Goal: Task Accomplishment & Management: Complete application form

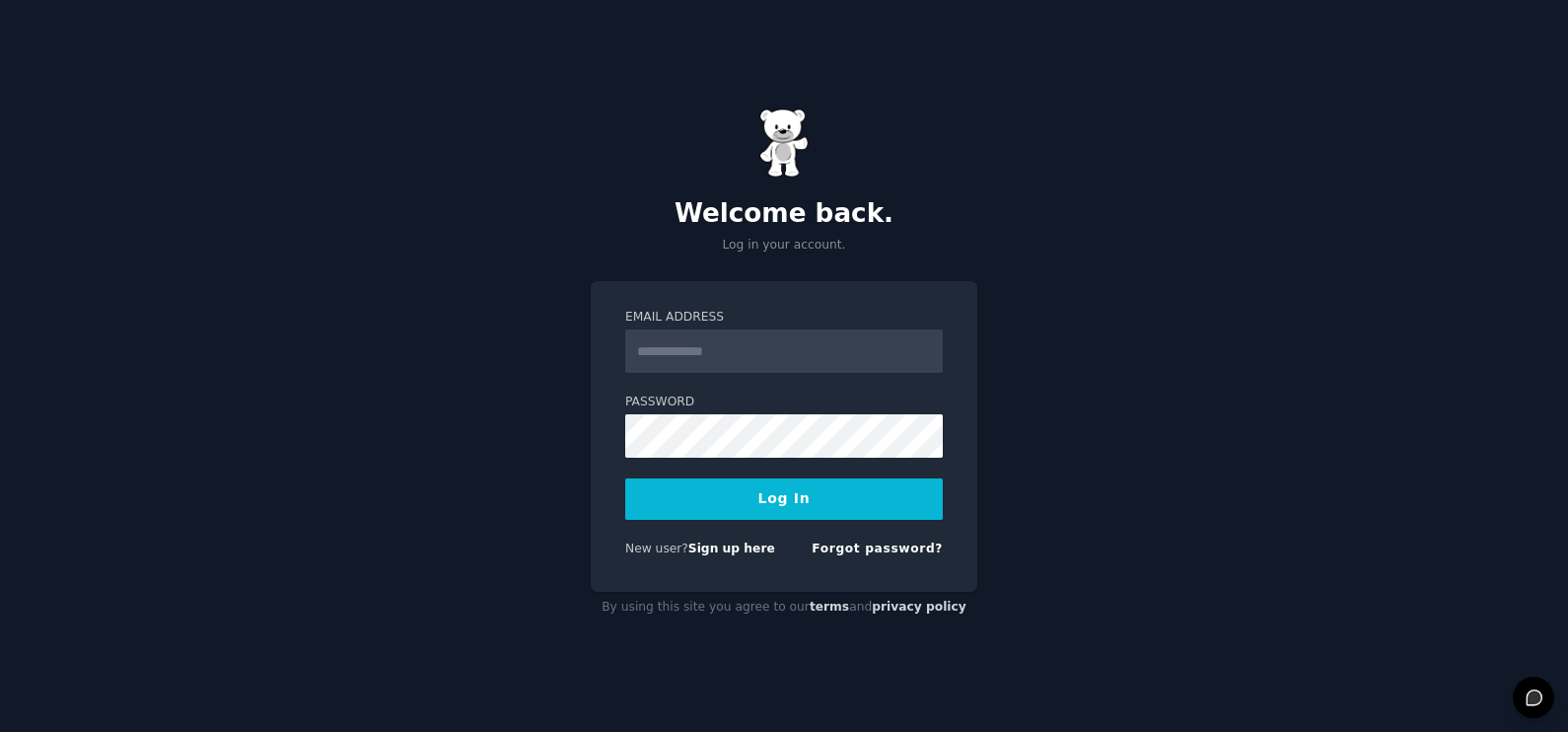
type input "**********"
click at [779, 491] on button "Log In" at bounding box center [784, 500] width 318 height 41
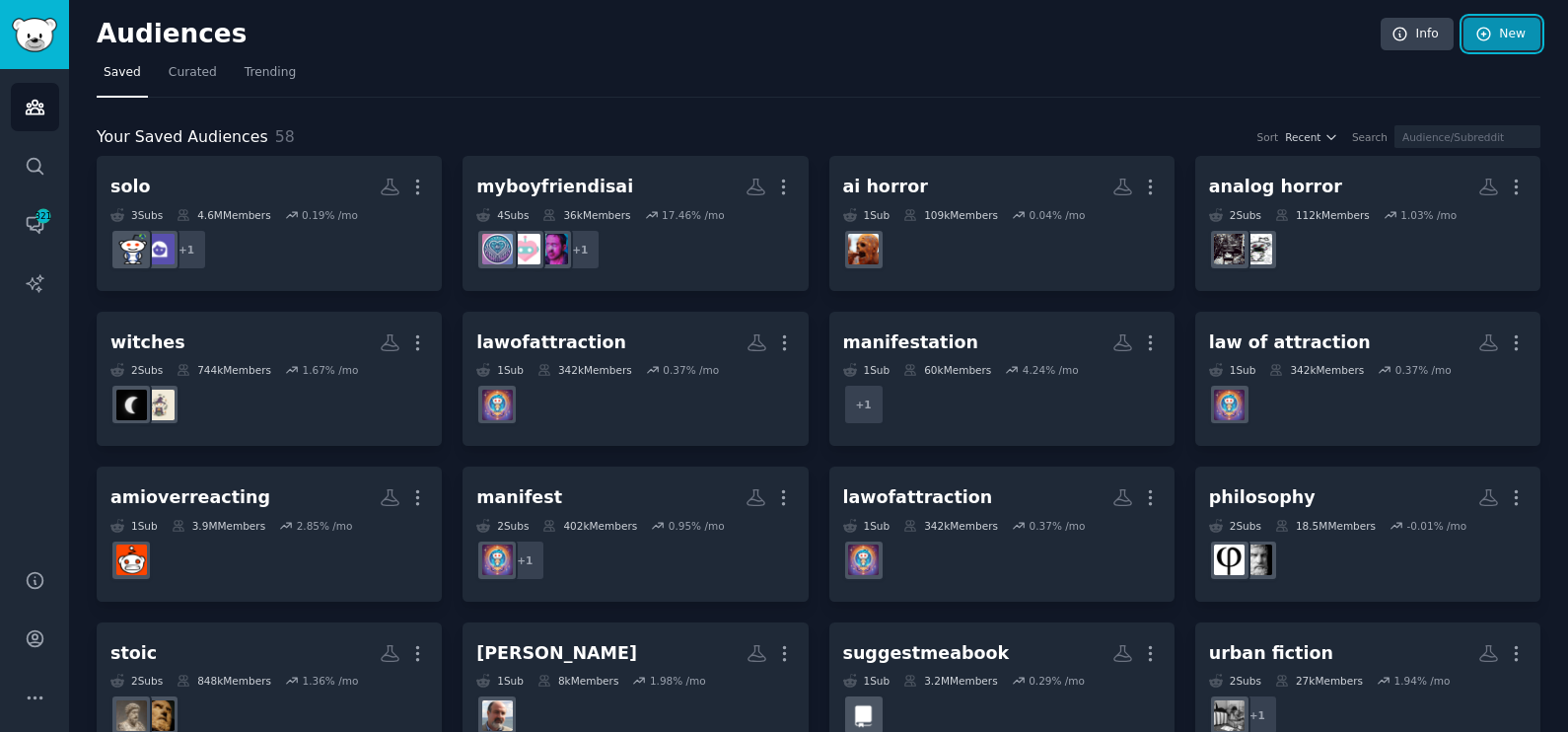
click at [1505, 40] on link "New" at bounding box center [1502, 35] width 77 height 34
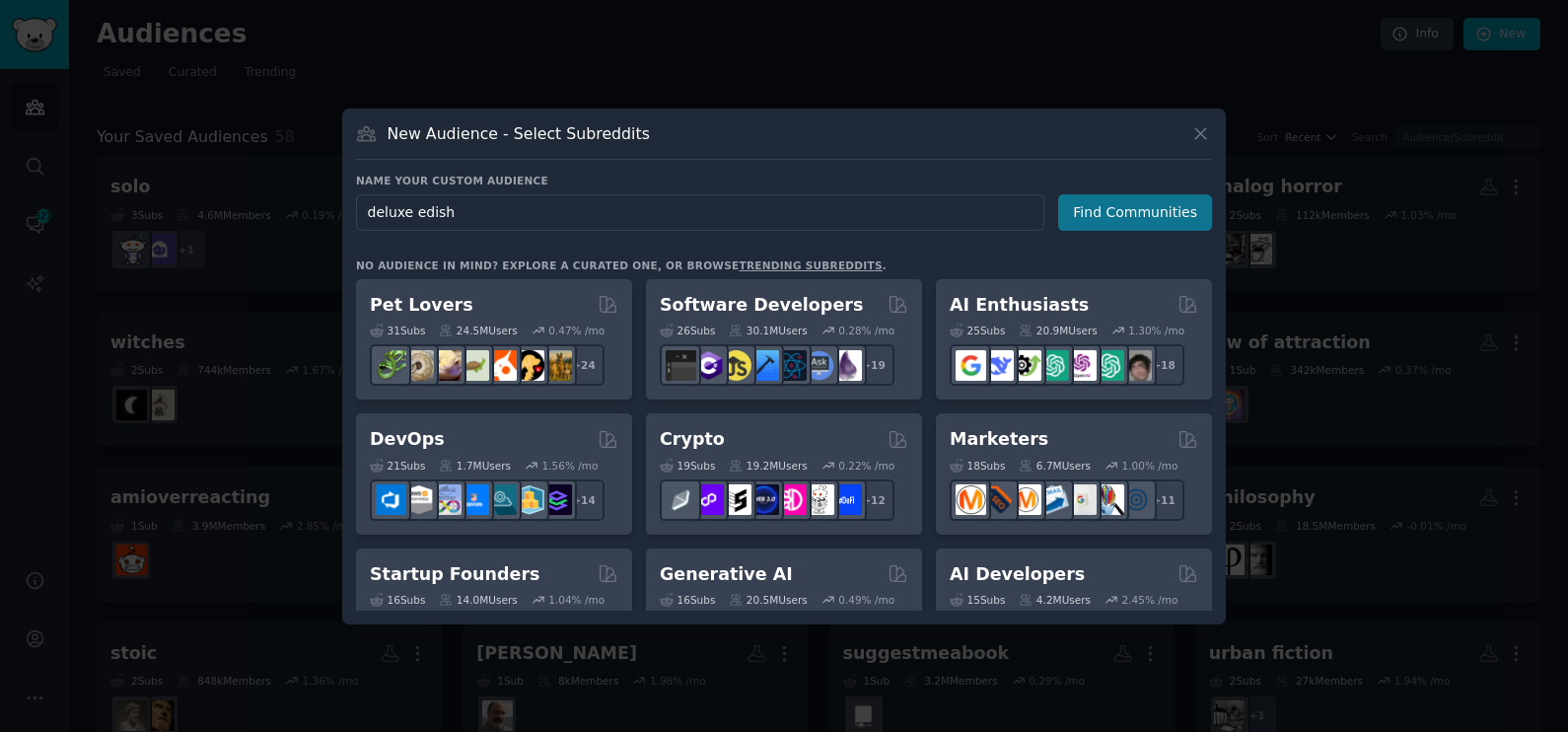
type input "deluxe edish"
click at [1102, 230] on div "Name your custom audience Audience Name deluxe edish Find Communities No audien…" at bounding box center [784, 392] width 856 height 438
click at [1147, 217] on button "Find Communities" at bounding box center [1136, 212] width 154 height 37
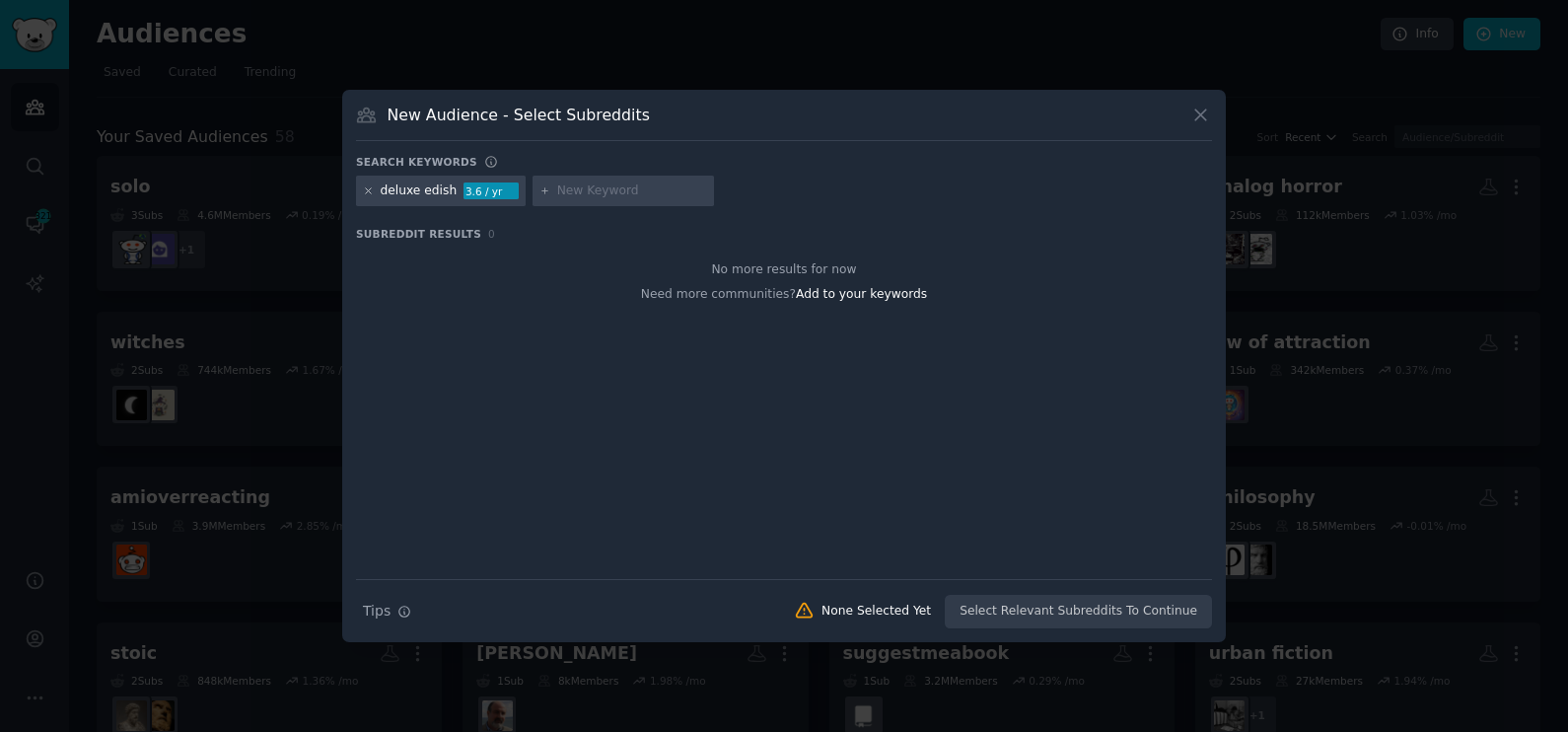
click at [365, 192] on icon at bounding box center [368, 191] width 11 height 11
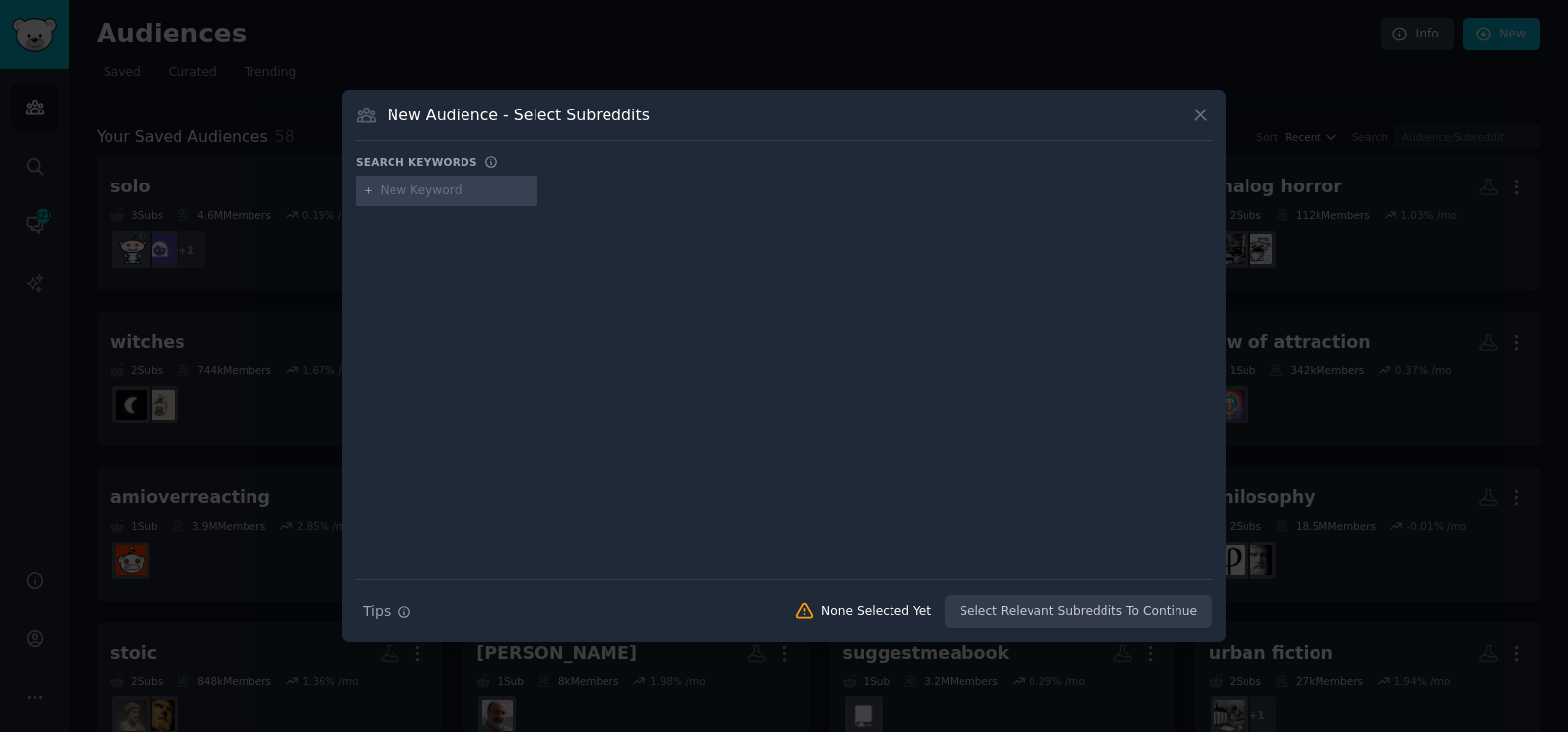
click at [397, 193] on input "text" at bounding box center [456, 192] width 150 height 18
type input "fairy loot"
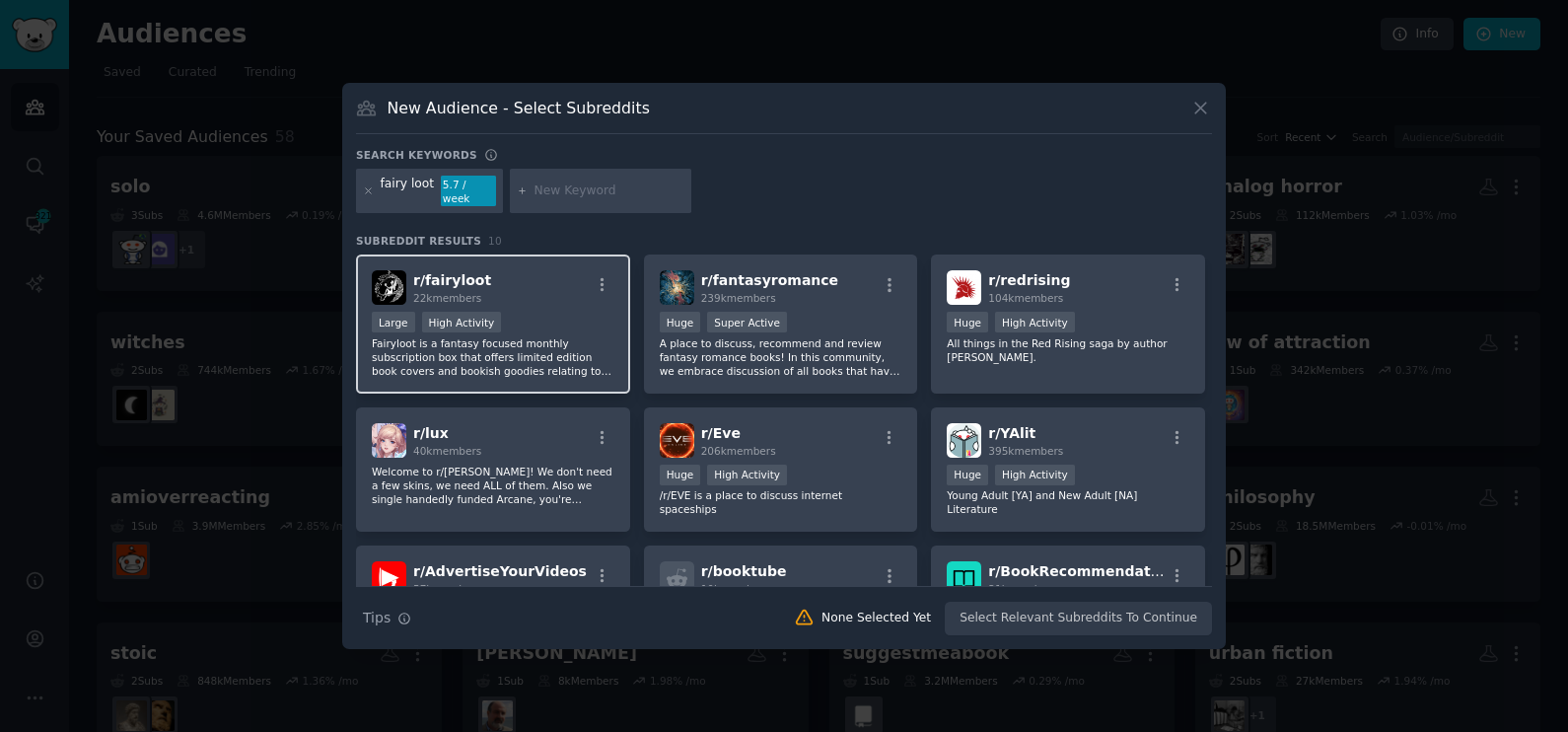
click at [538, 312] on div "10,000 - 100,000 members Large High Activity" at bounding box center [494, 324] width 243 height 25
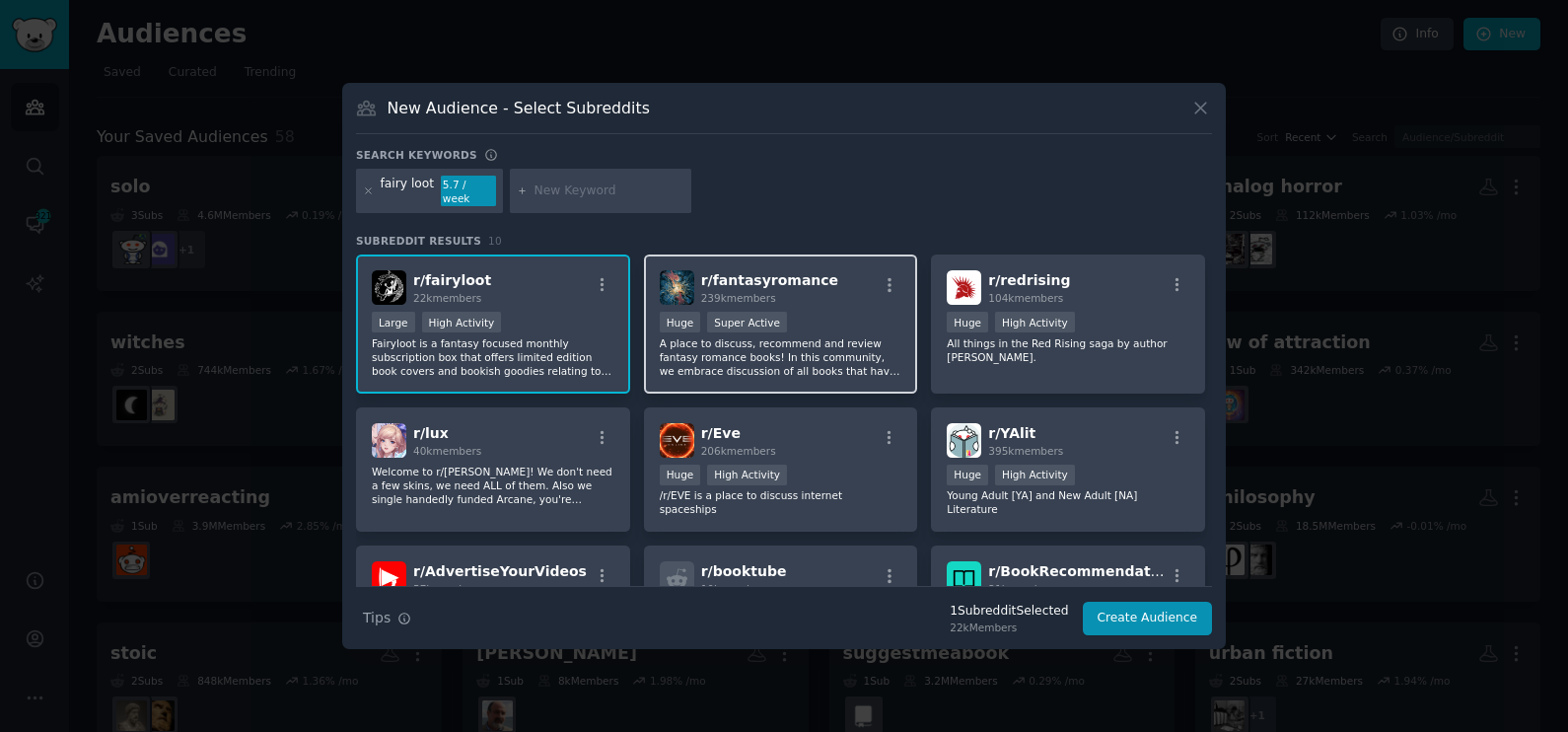
click at [806, 320] on div ">= 95th percentile for submissions / day Huge Super Active" at bounding box center [781, 324] width 243 height 25
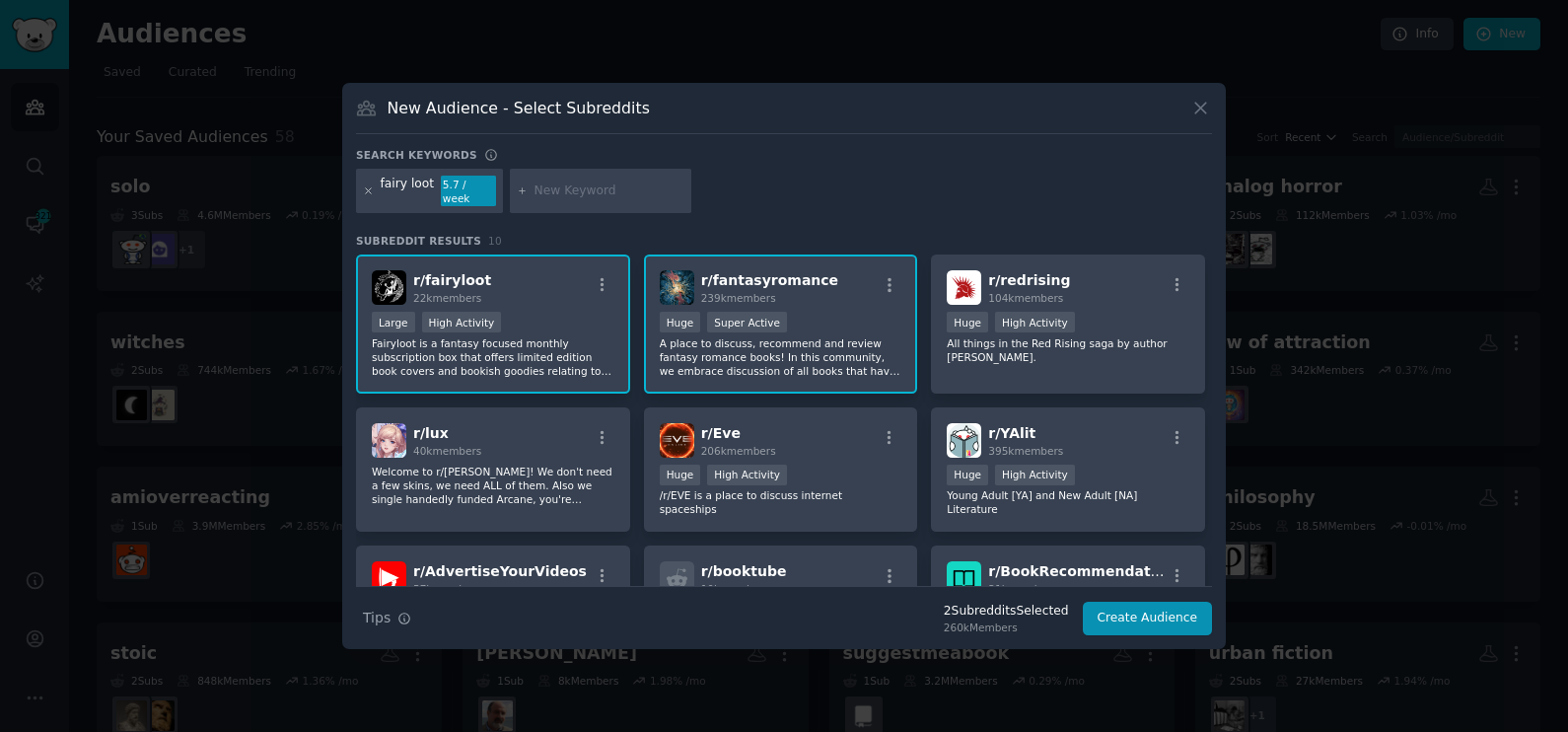
click at [370, 193] on icon at bounding box center [368, 191] width 5 height 5
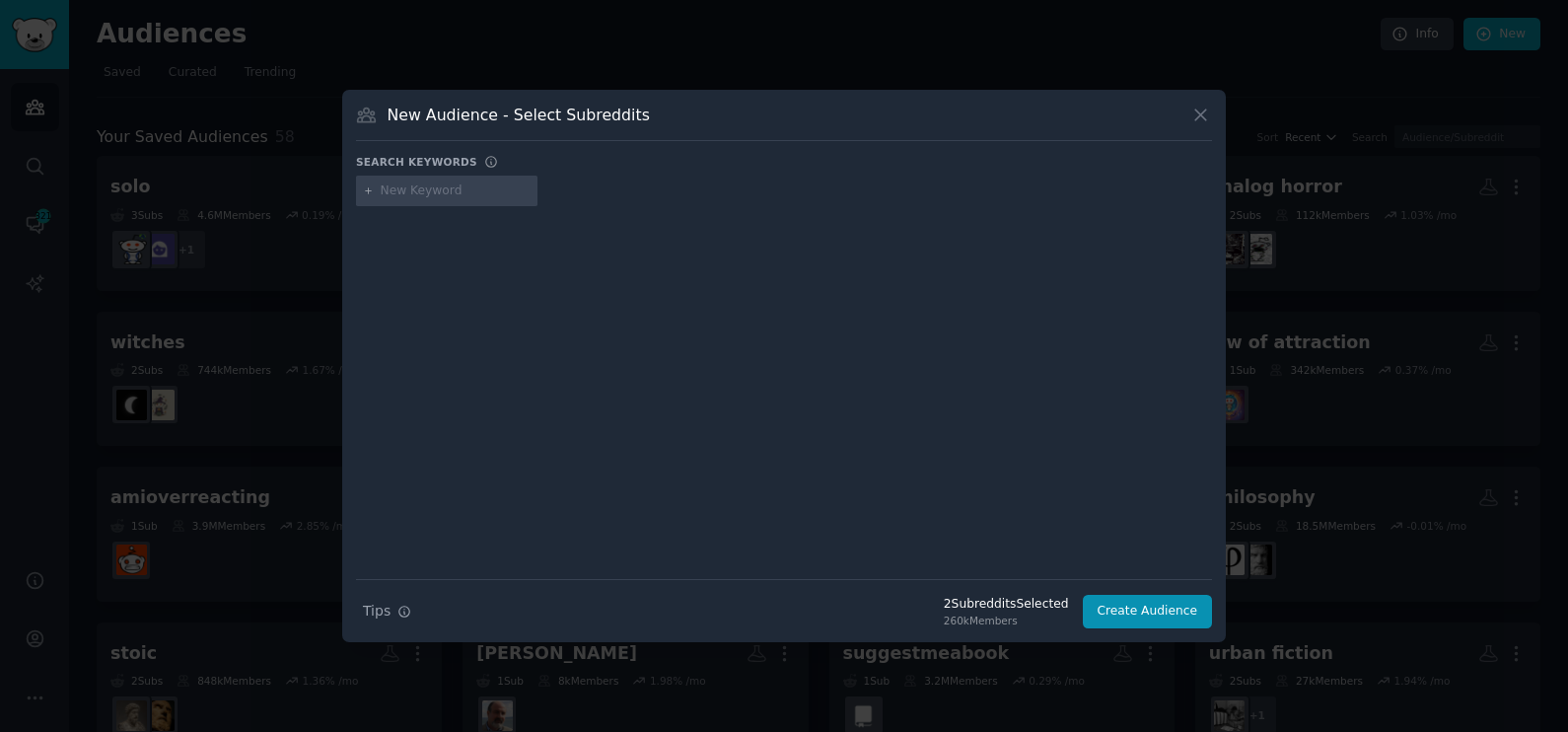
click at [419, 198] on input "text" at bounding box center [456, 192] width 150 height 18
type input "mangacollectors"
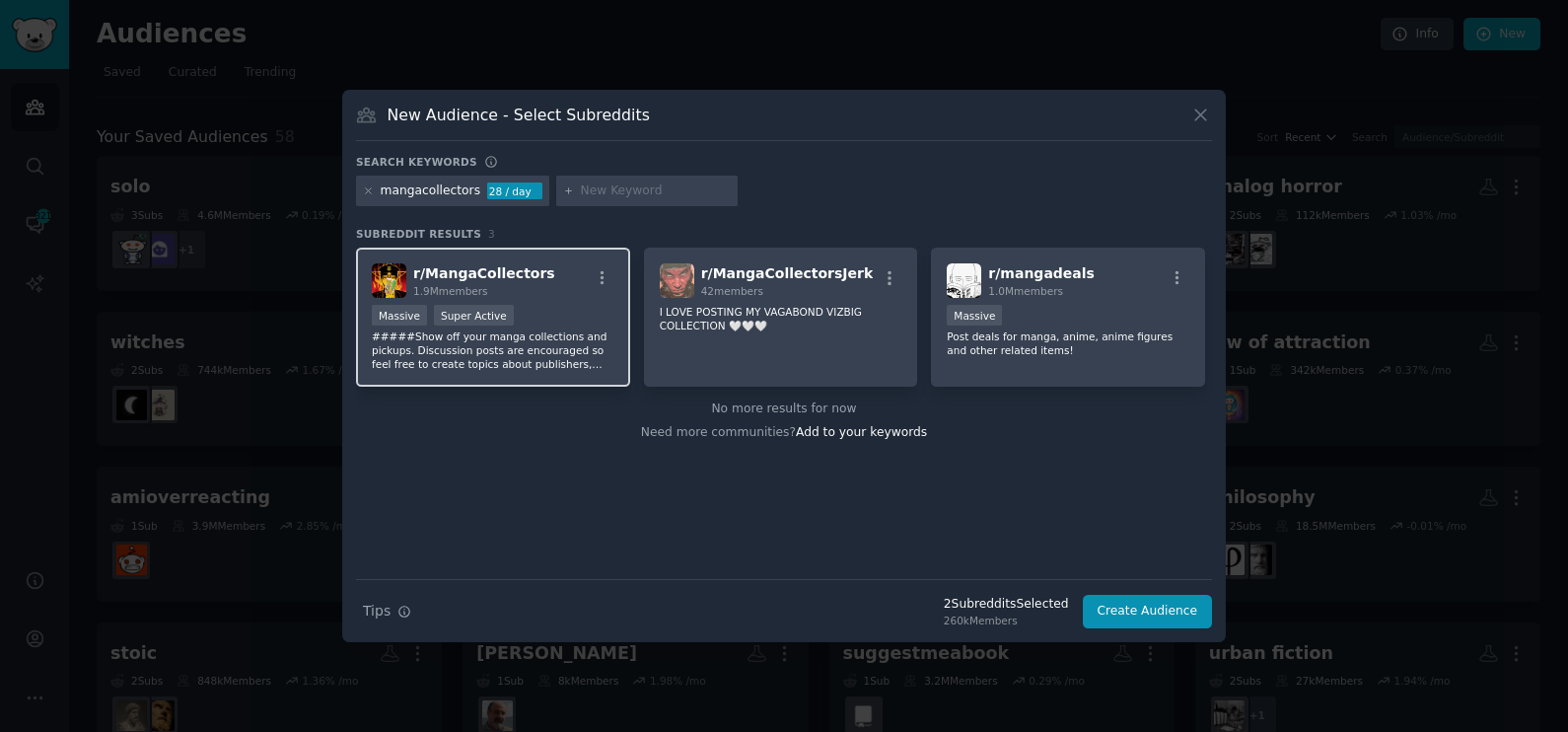
click at [494, 326] on div ">= 95th percentile for submissions / day Massive Super Active" at bounding box center [494, 317] width 243 height 25
click at [357, 185] on div "mangacollectors 28 / day" at bounding box center [453, 192] width 194 height 32
click at [370, 192] on icon at bounding box center [368, 191] width 11 height 11
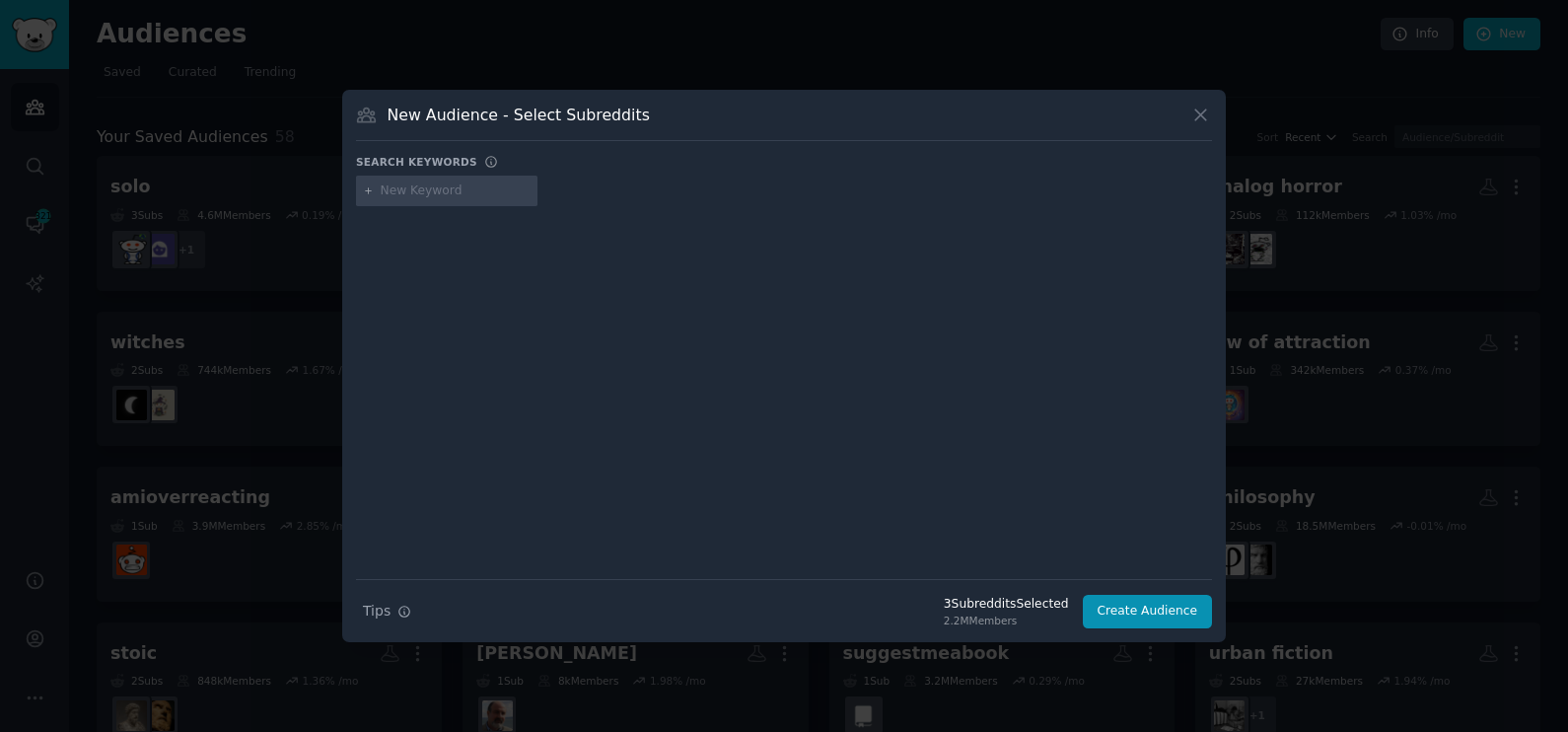
click at [409, 193] on input "text" at bounding box center [456, 192] width 150 height 18
type input "fantasy"
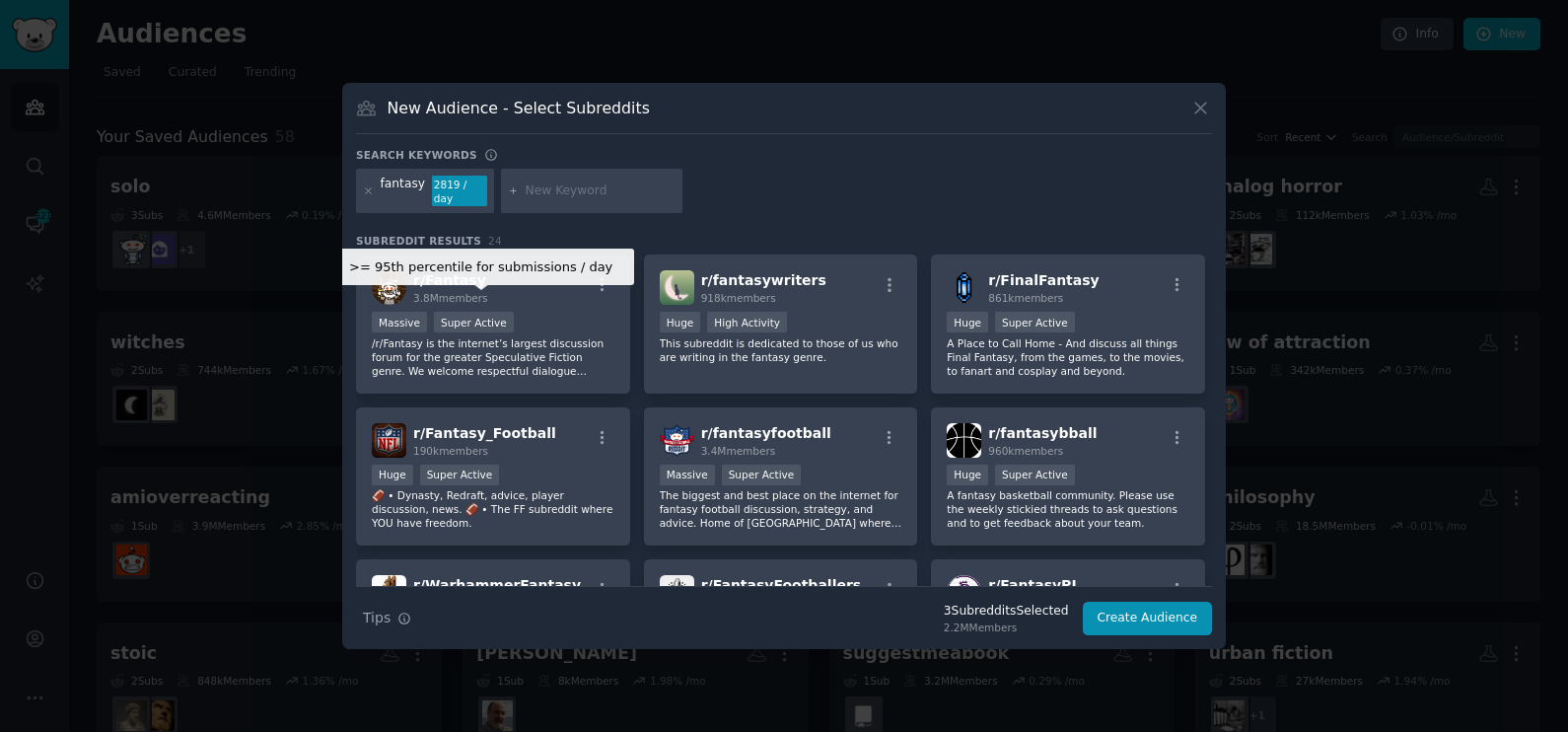
click at [444, 312] on div "Super Active" at bounding box center [474, 322] width 80 height 21
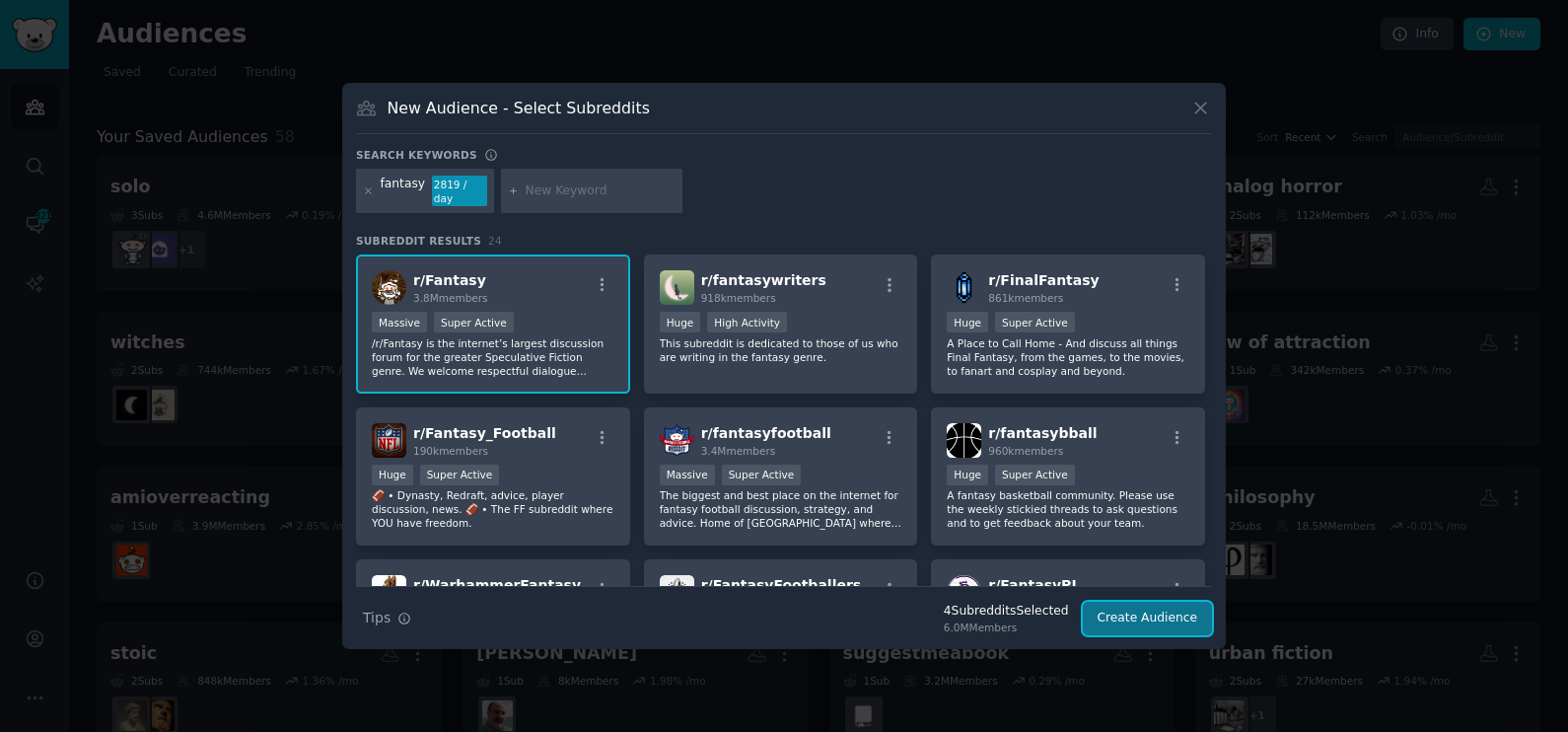
click at [1137, 613] on button "Create Audience" at bounding box center [1148, 618] width 130 height 34
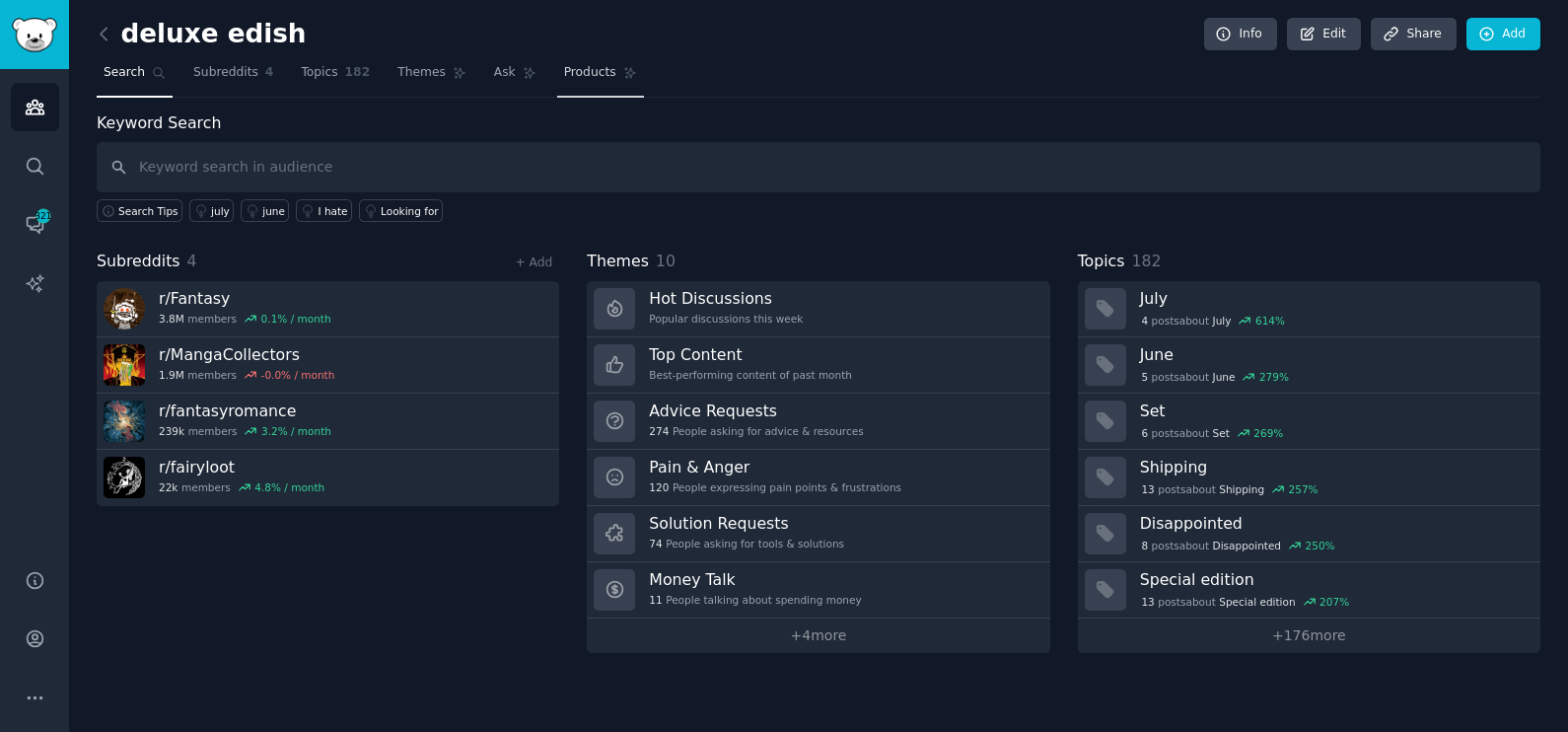
click at [564, 72] on span "Products" at bounding box center [589, 73] width 52 height 18
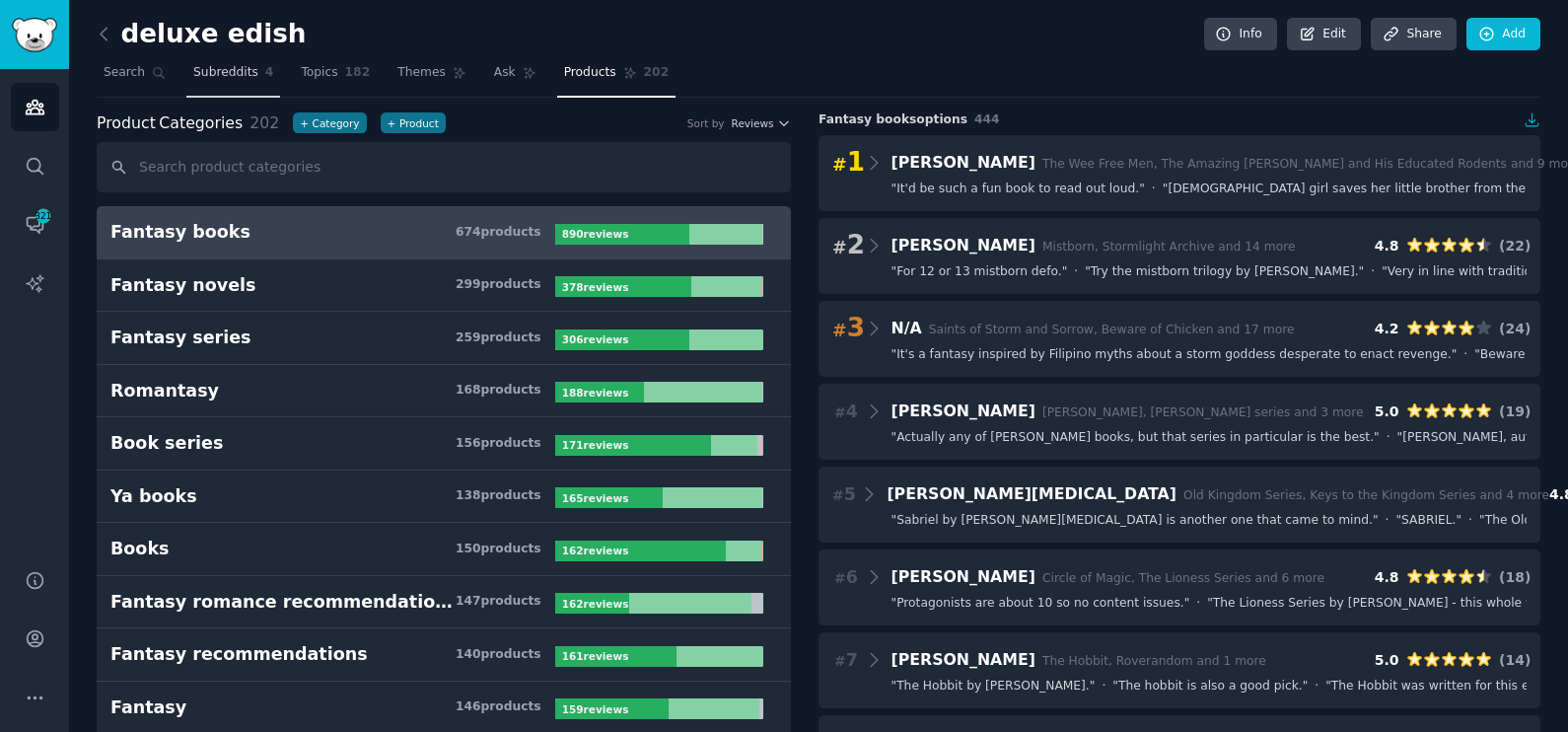
click at [217, 62] on link "Subreddits 4" at bounding box center [233, 77] width 94 height 41
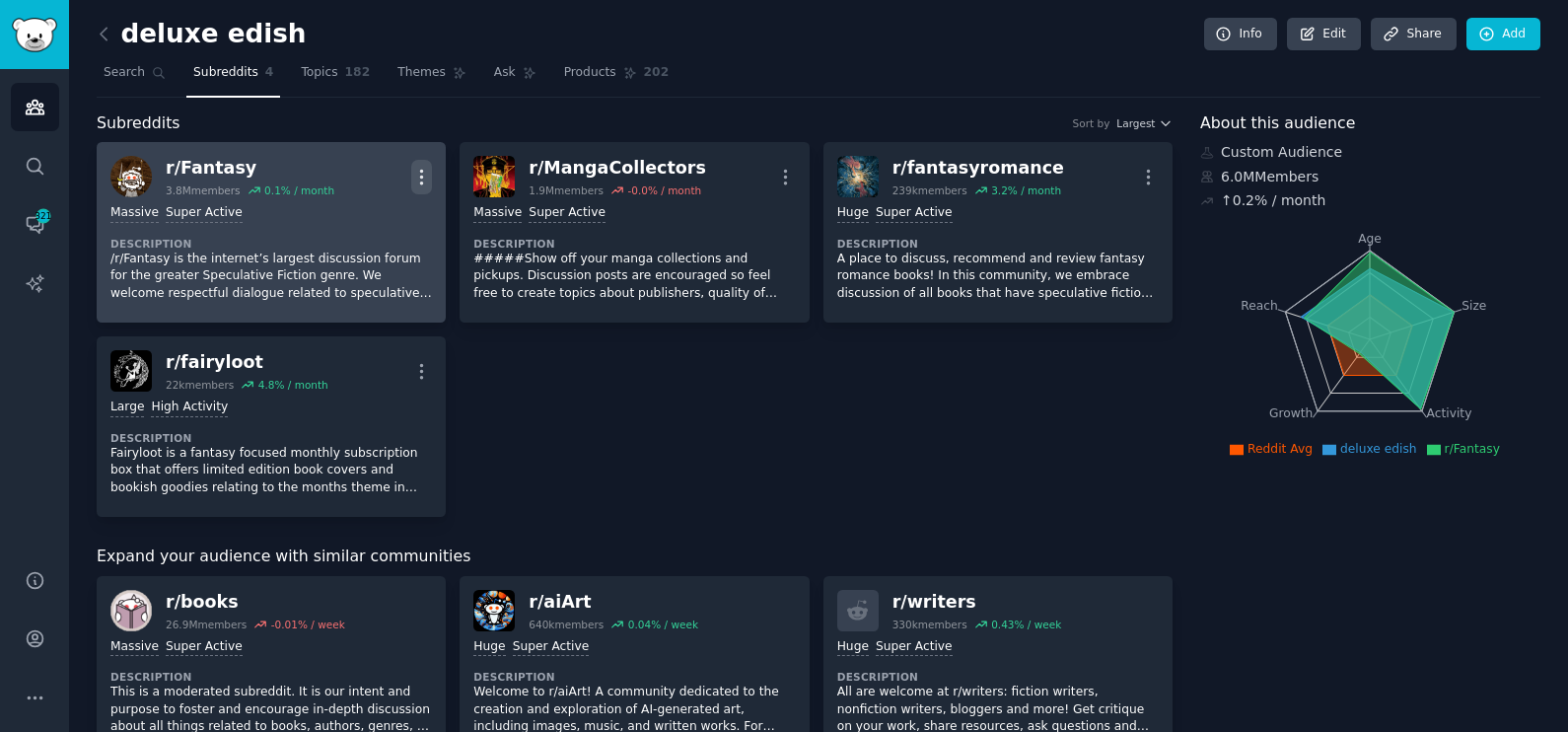
click at [422, 174] on icon "button" at bounding box center [423, 177] width 2 height 14
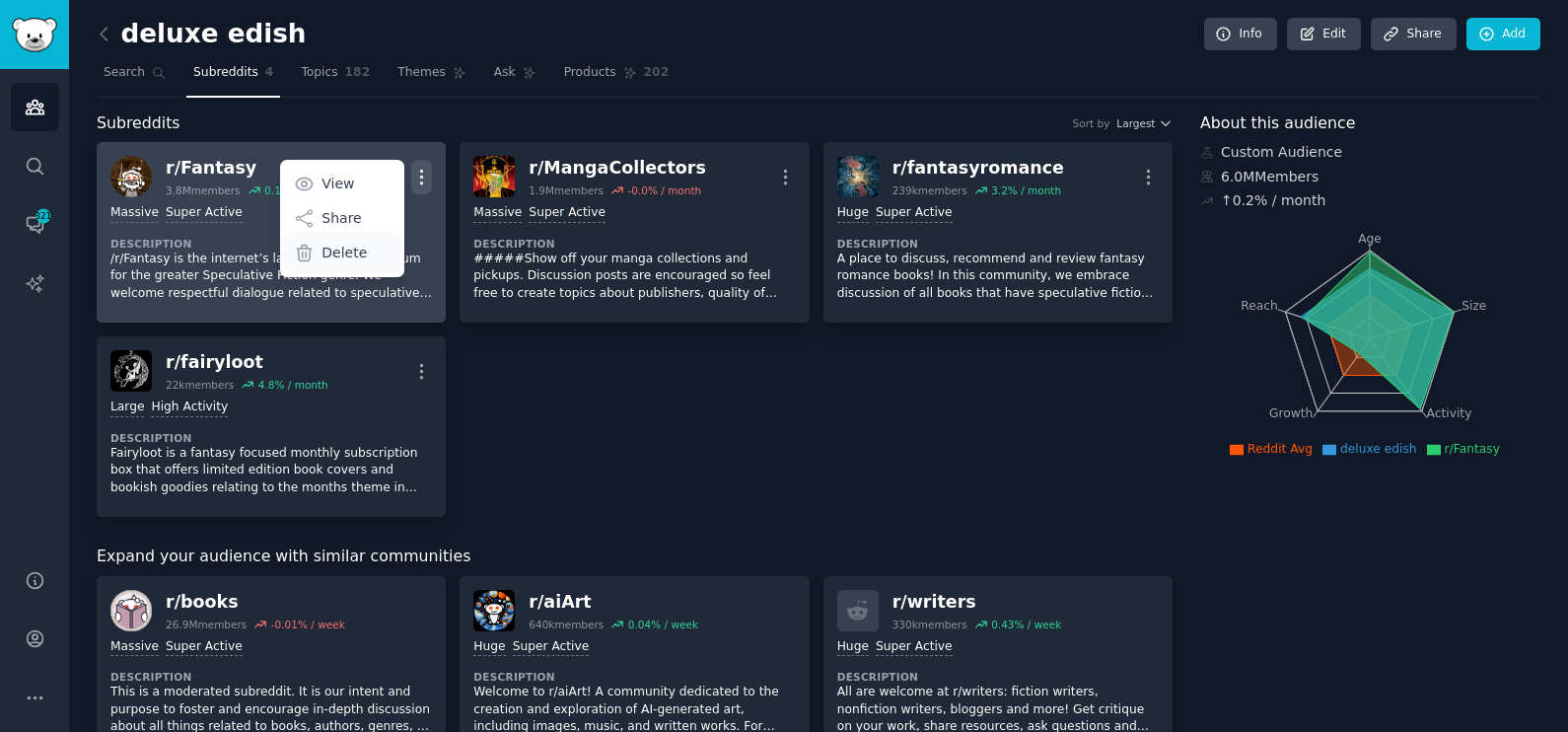
click at [363, 254] on div "Delete" at bounding box center [343, 253] width 118 height 41
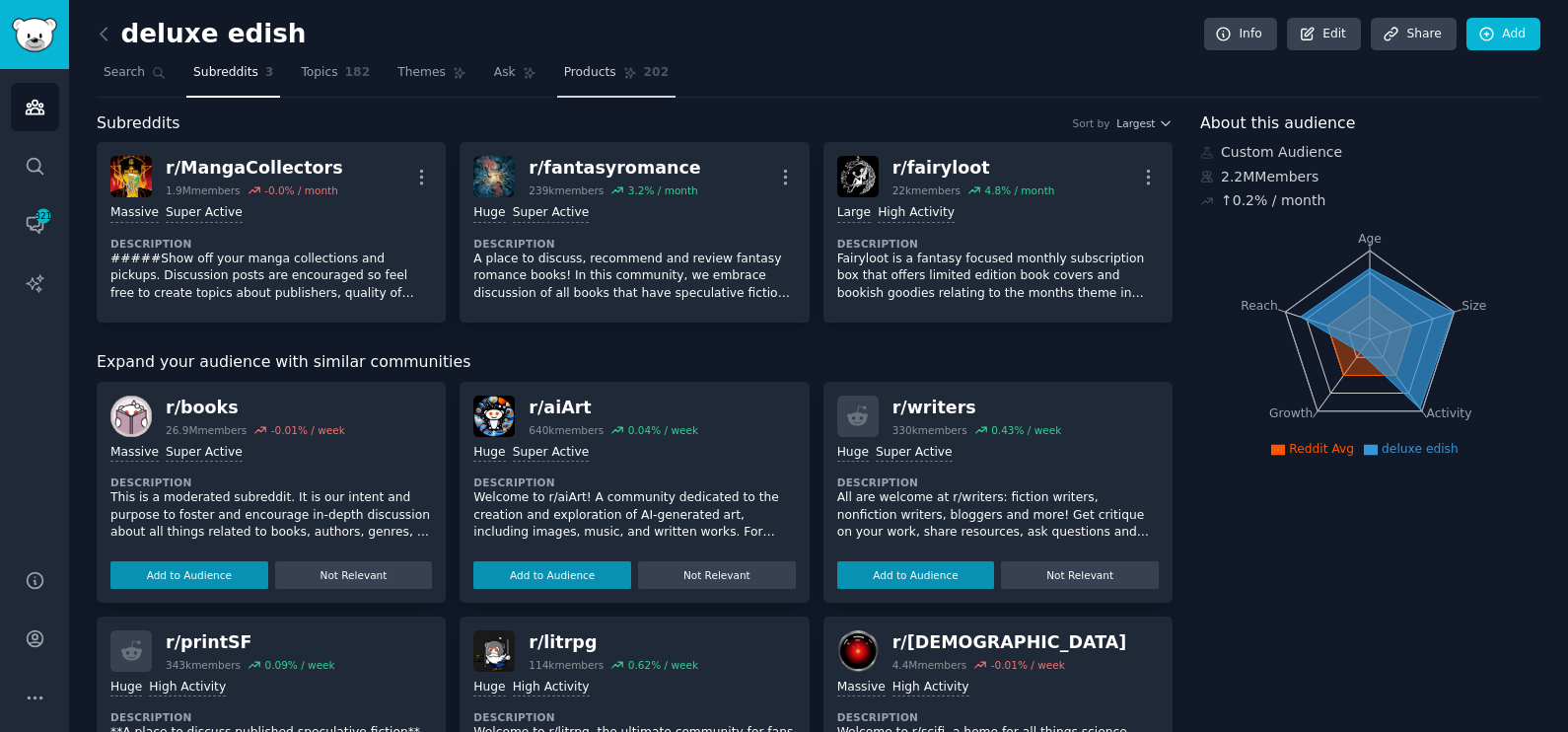
click at [575, 74] on span "Products" at bounding box center [589, 73] width 52 height 18
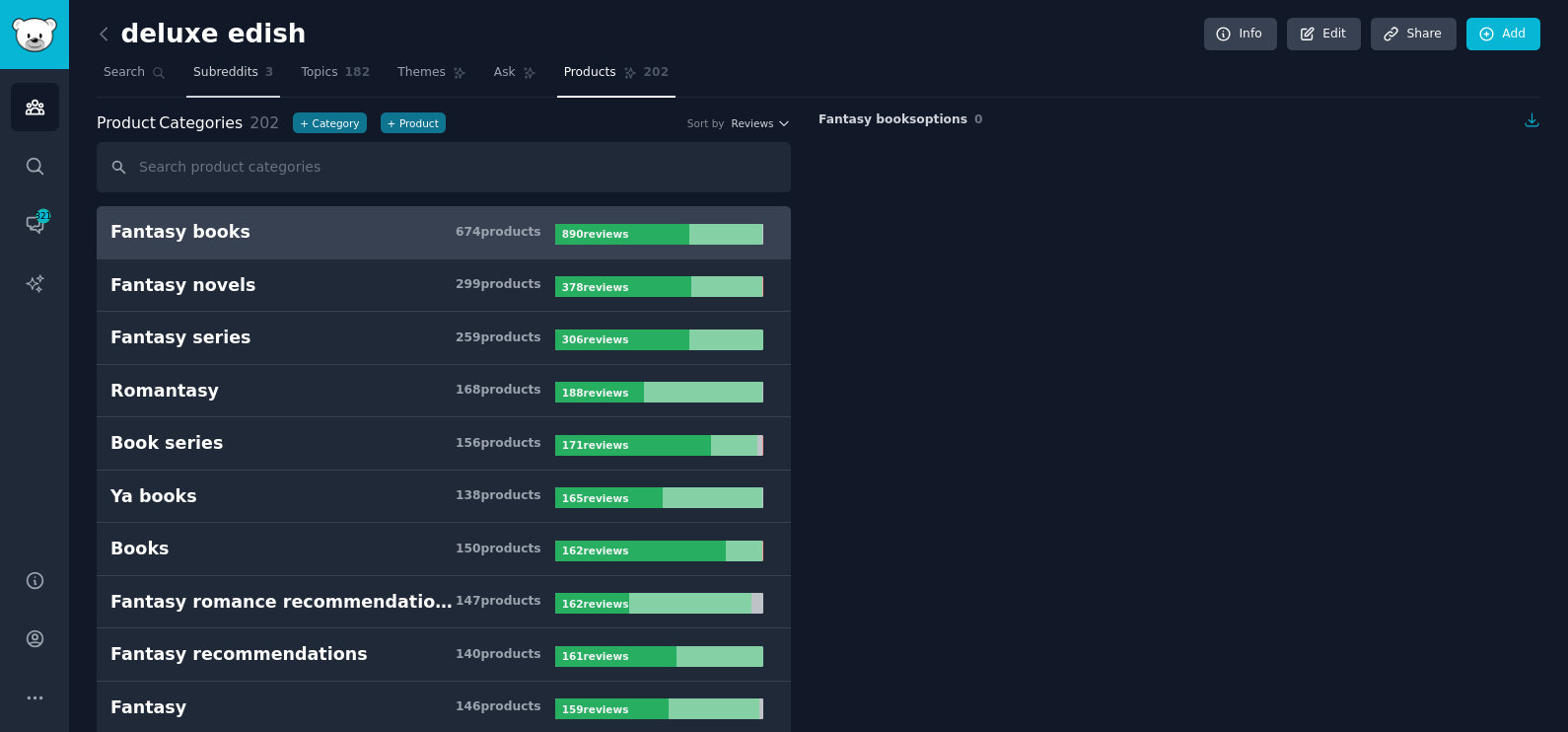
click at [222, 82] on link "Subreddits 3" at bounding box center [233, 77] width 94 height 41
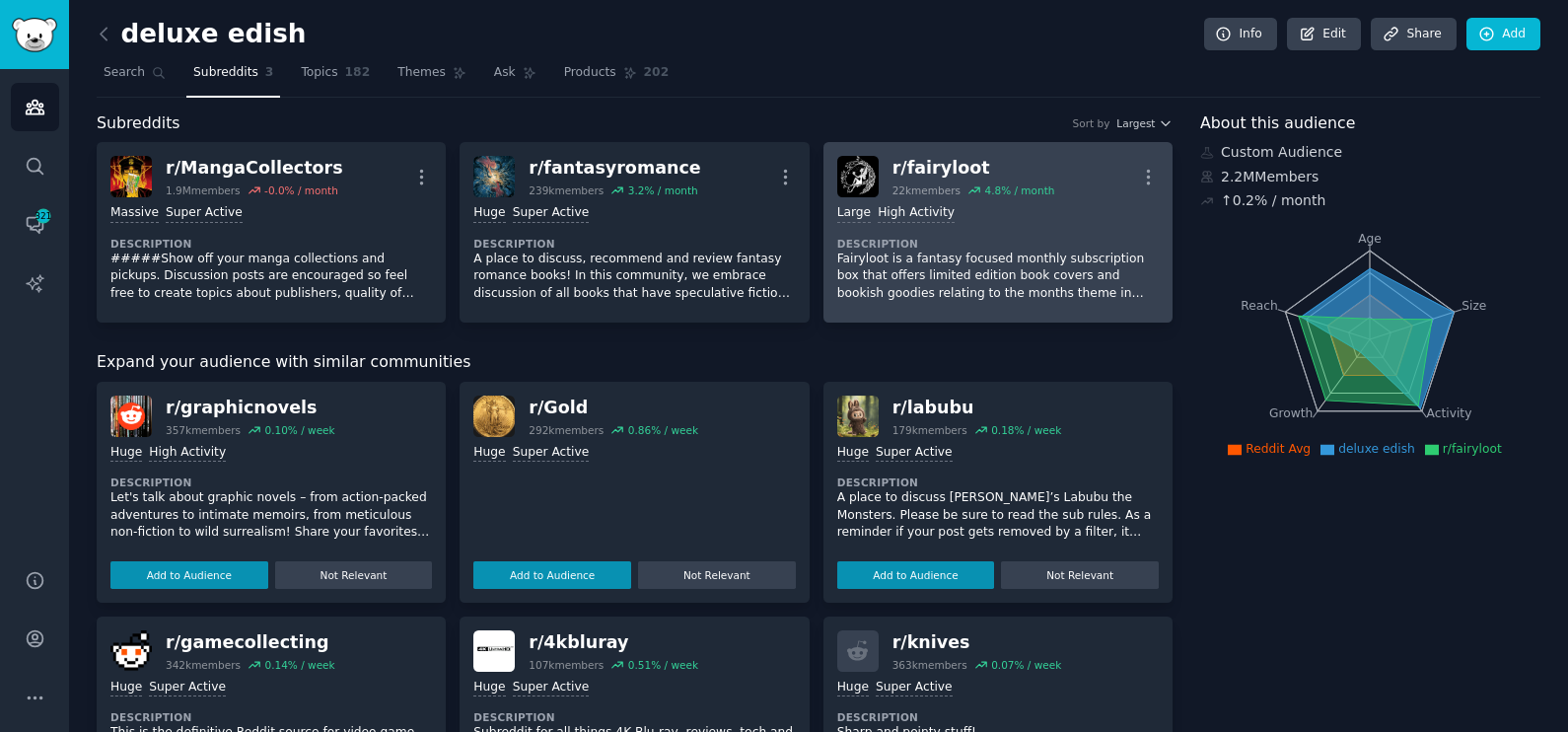
click at [947, 273] on p "Fairyloot is a fantasy focused monthly subscription box that offers limited edi…" at bounding box center [998, 277] width 322 height 52
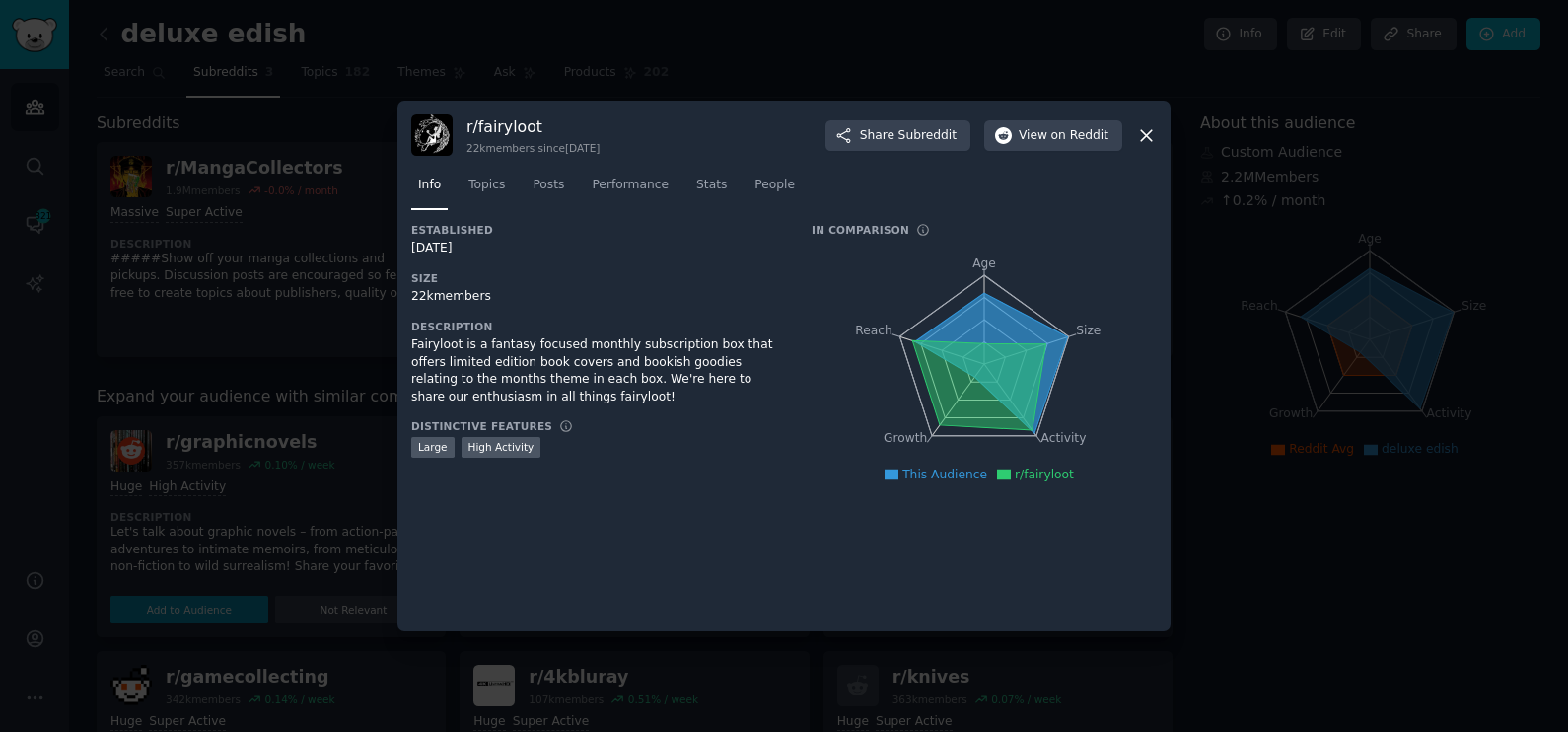
click at [1144, 138] on icon at bounding box center [1146, 135] width 11 height 11
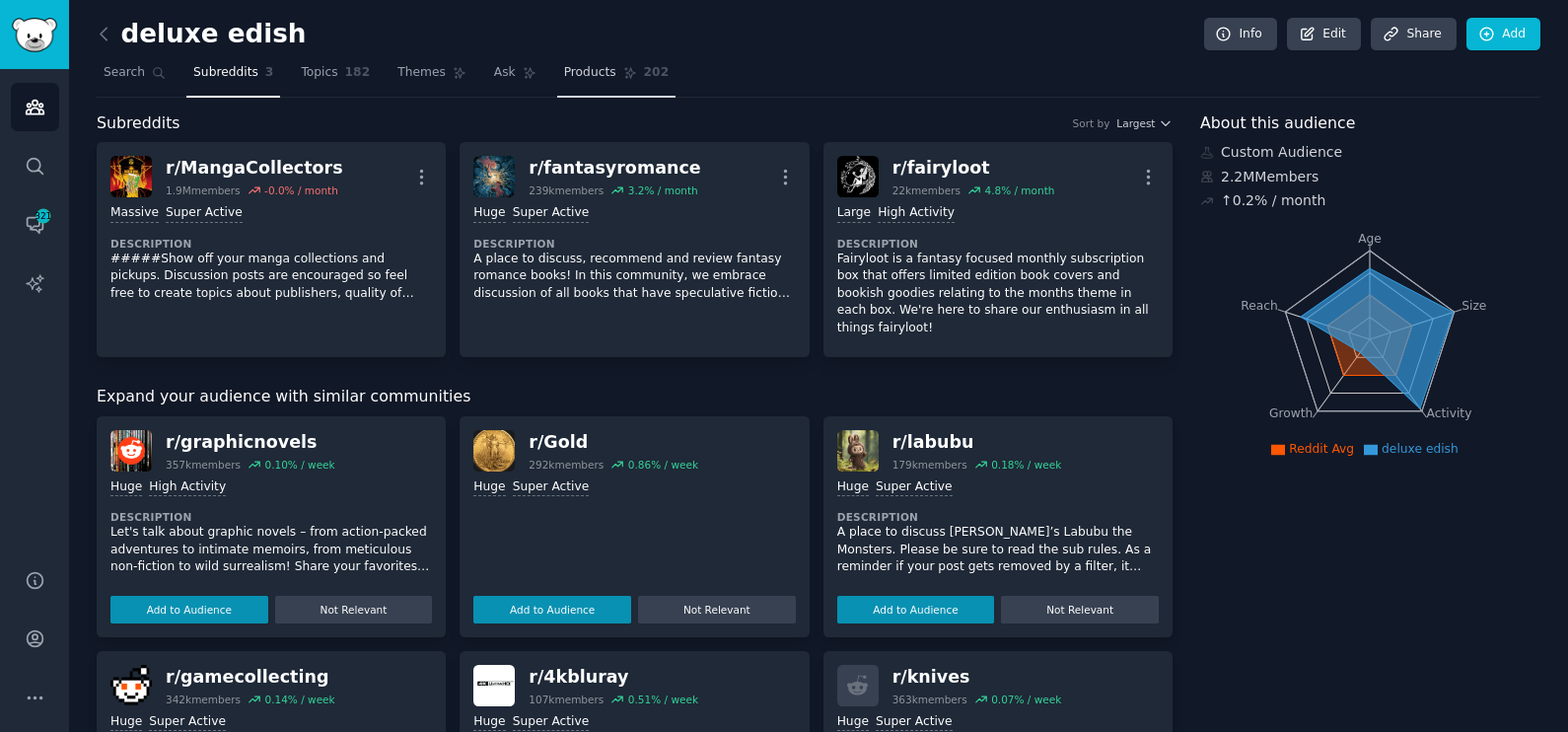
click at [564, 79] on span "Products" at bounding box center [589, 73] width 52 height 18
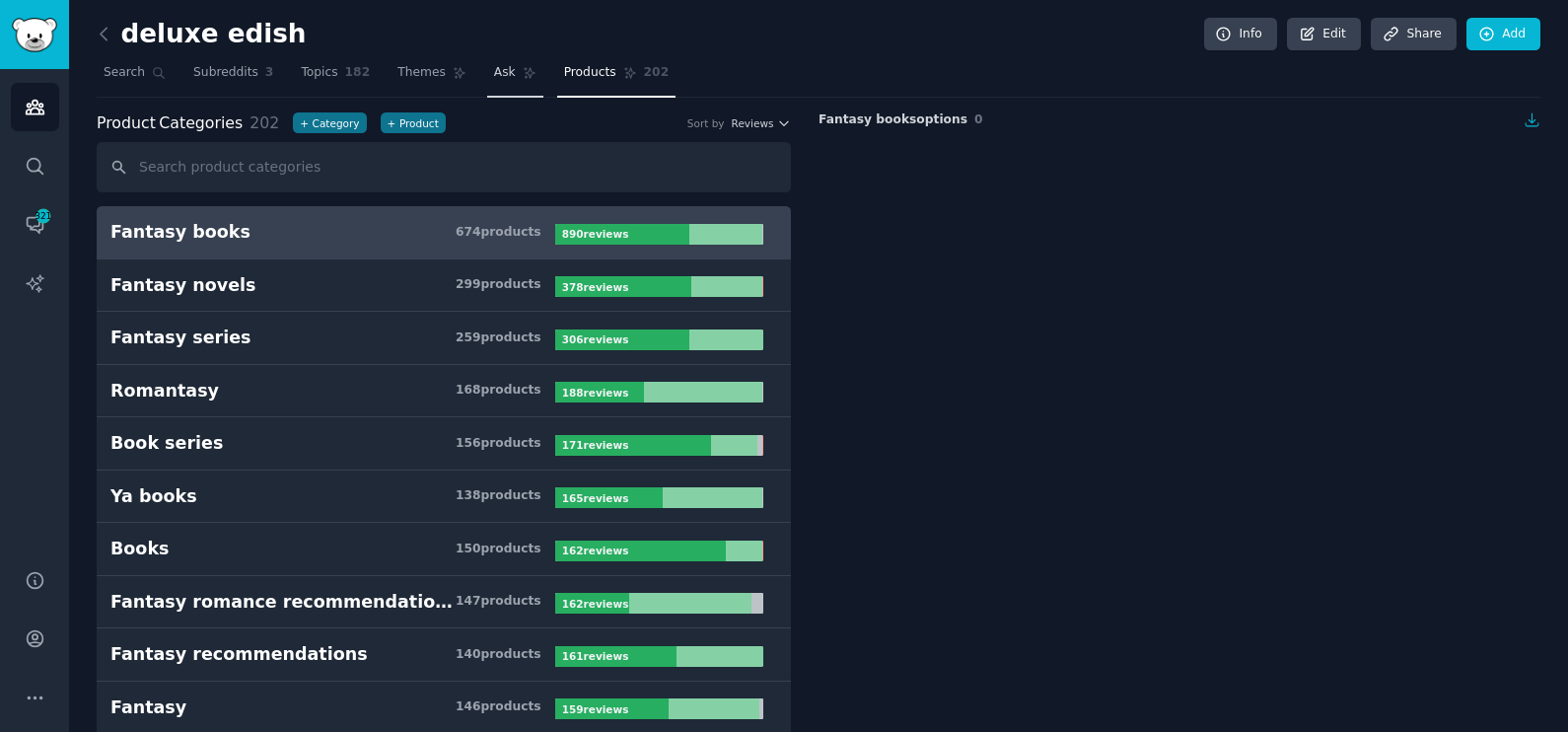
click at [522, 70] on icon at bounding box center [529, 73] width 14 height 14
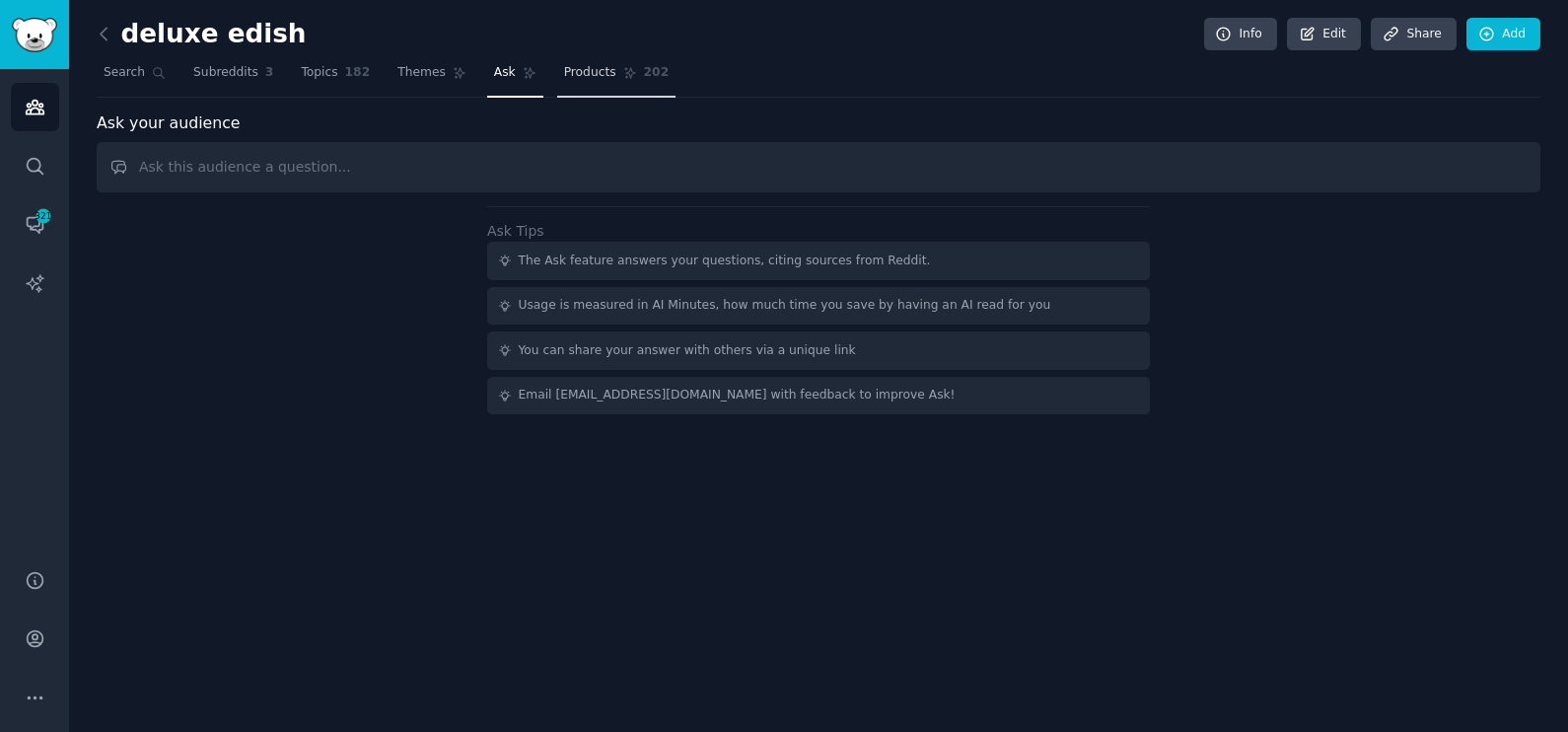
click at [623, 77] on icon at bounding box center [630, 73] width 14 height 14
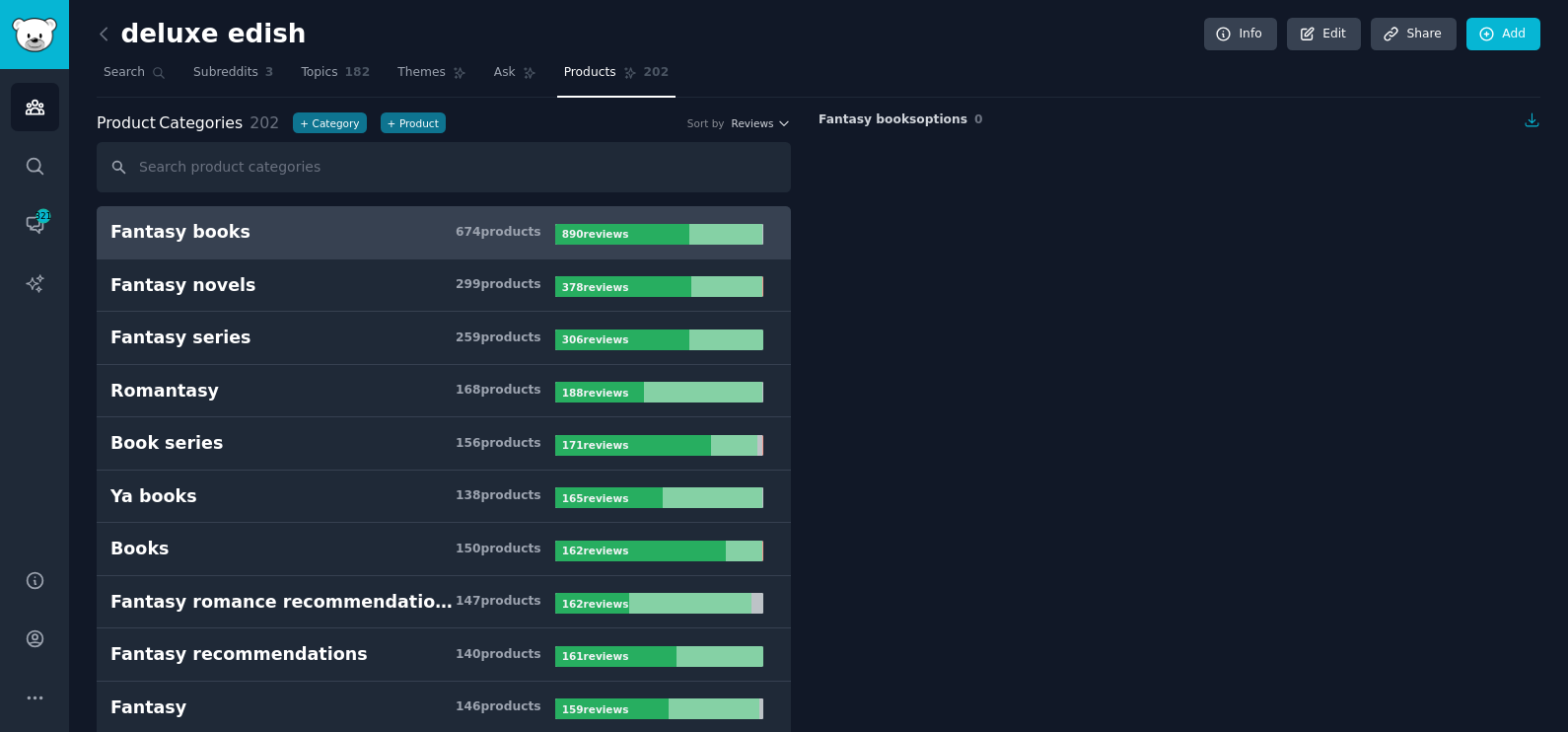
click at [734, 120] on div "Sort by Reviews" at bounding box center [739, 123] width 104 height 14
click at [762, 121] on span "Reviews" at bounding box center [752, 123] width 42 height 14
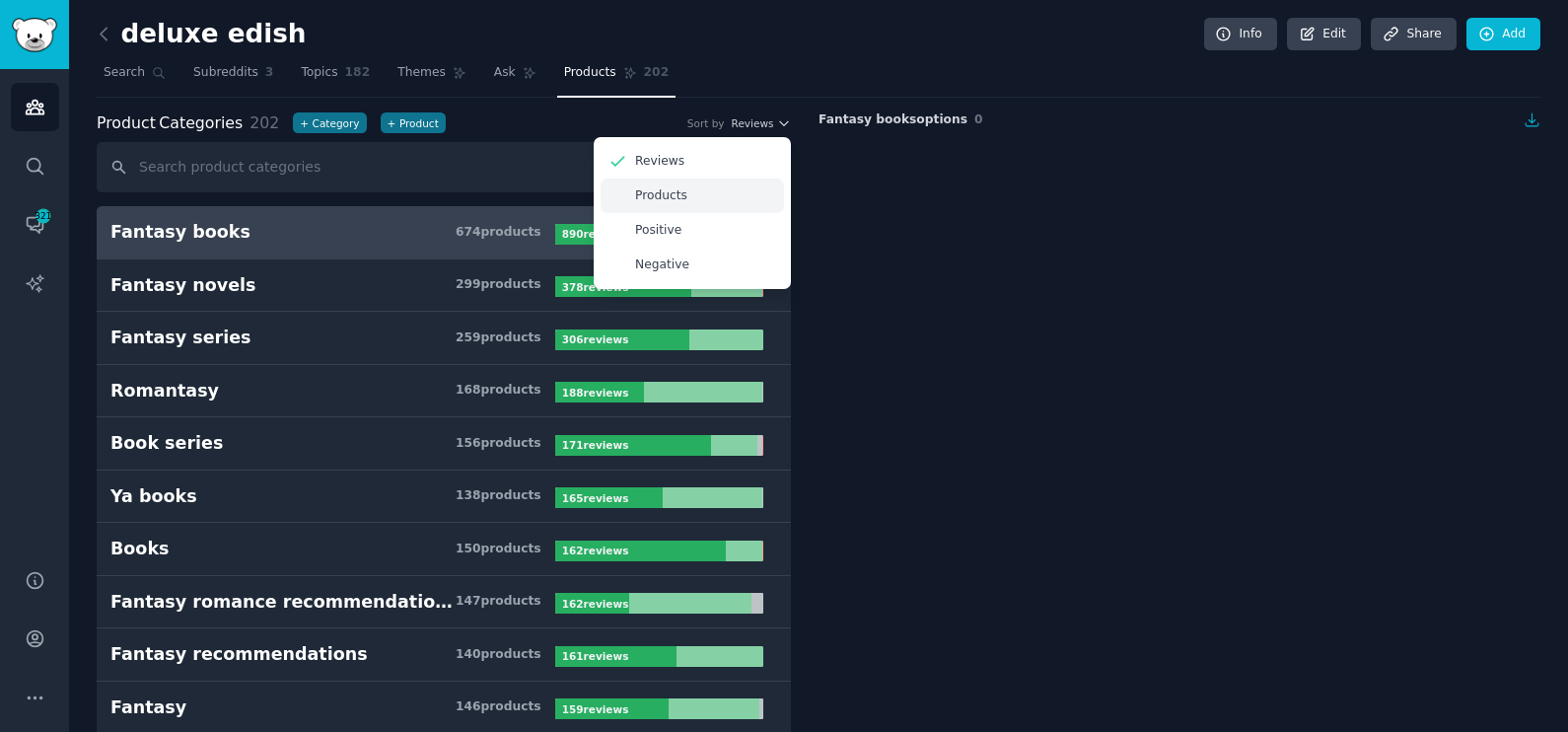
click at [730, 194] on div "Products" at bounding box center [692, 196] width 184 height 35
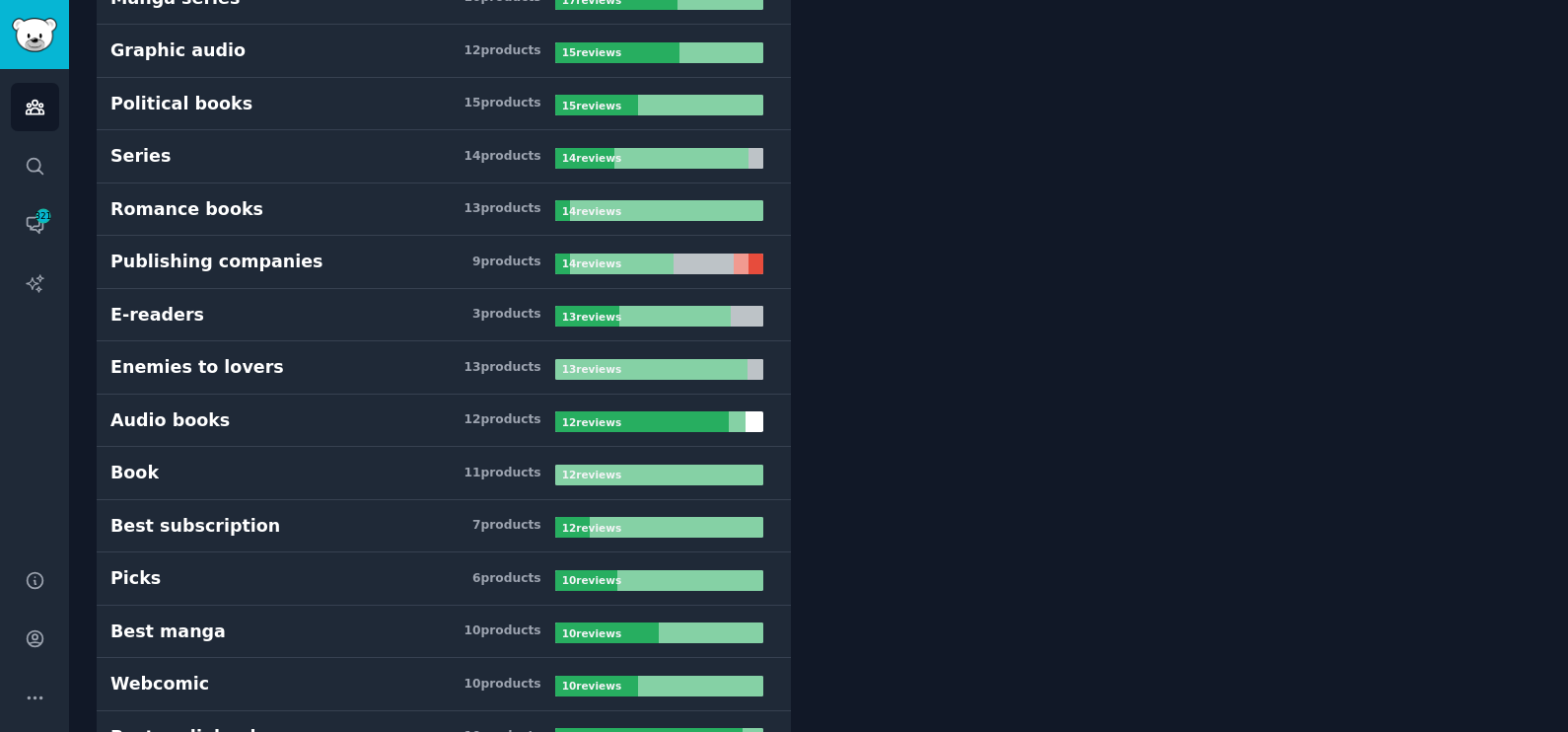
scroll to position [1120, 0]
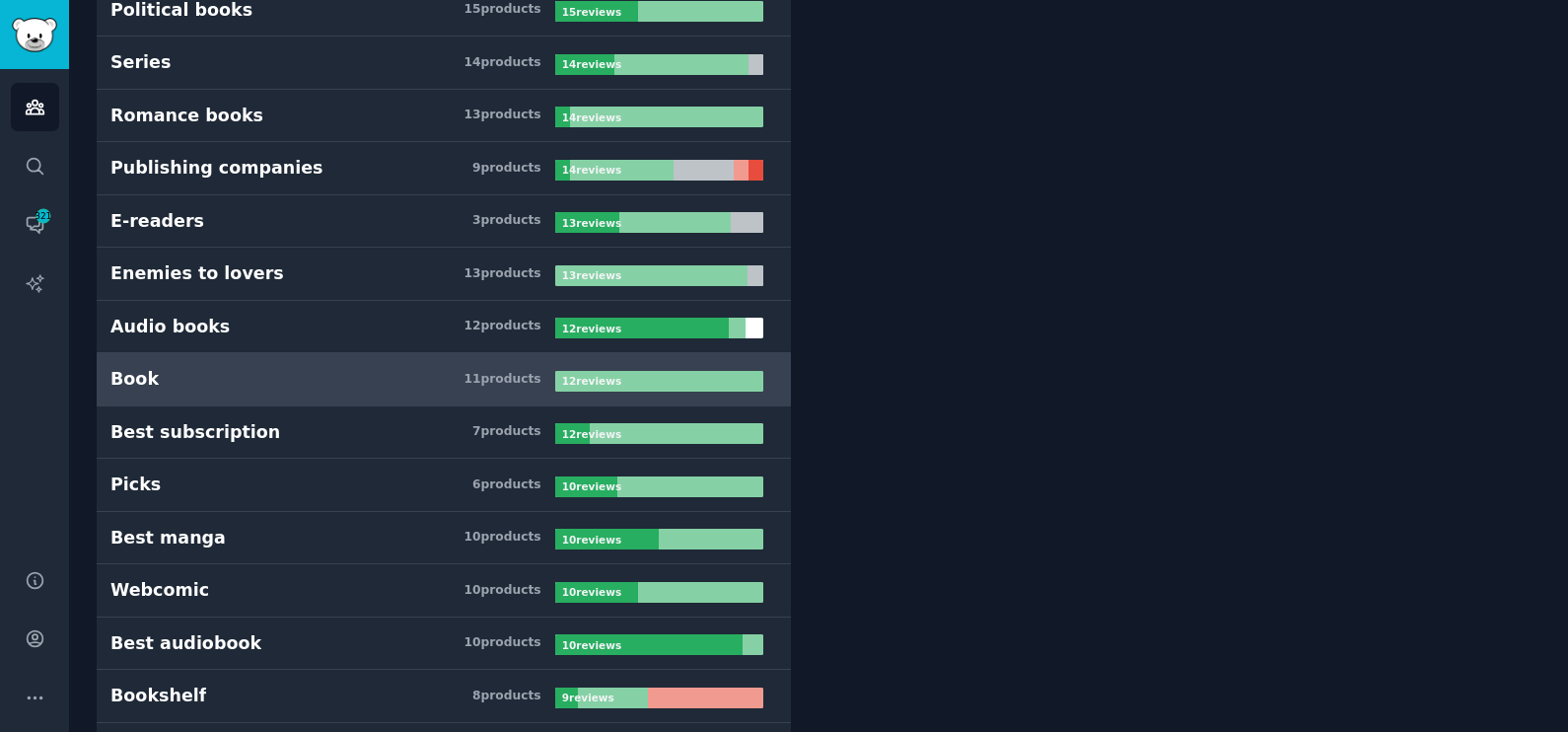
click at [370, 361] on link "Book 11 product s 12 review s" at bounding box center [443, 380] width 694 height 53
